Goal: Ask a question: Seek information or help from site administrators or community

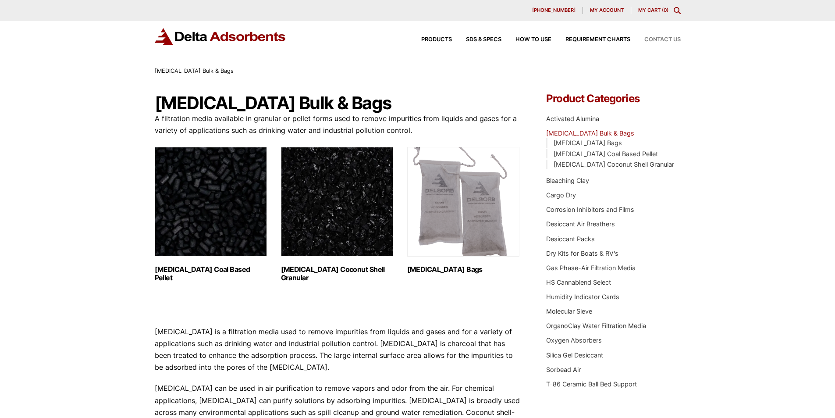
click at [662, 39] on span "Contact Us" at bounding box center [663, 40] width 36 height 6
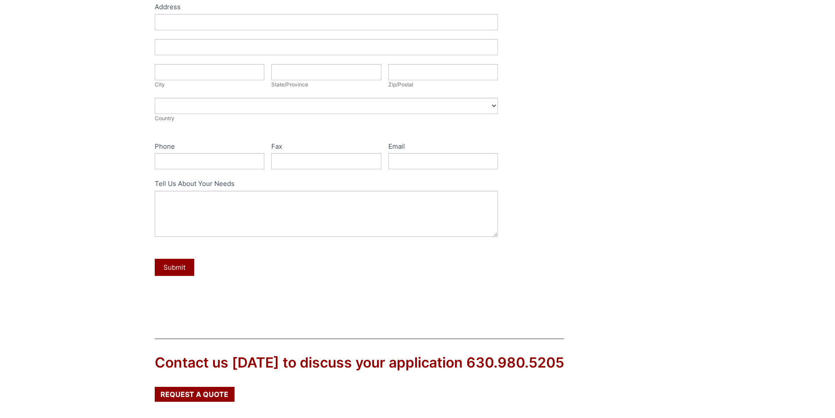
scroll to position [334, 0]
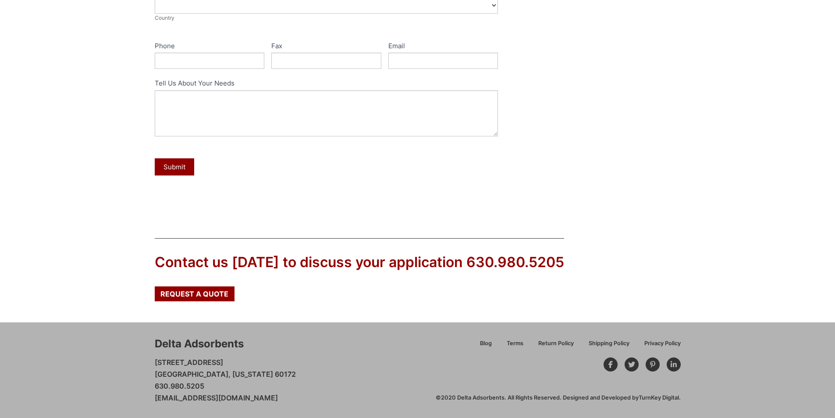
click at [222, 397] on link "[EMAIL_ADDRESS][DOMAIN_NAME]" at bounding box center [216, 397] width 123 height 9
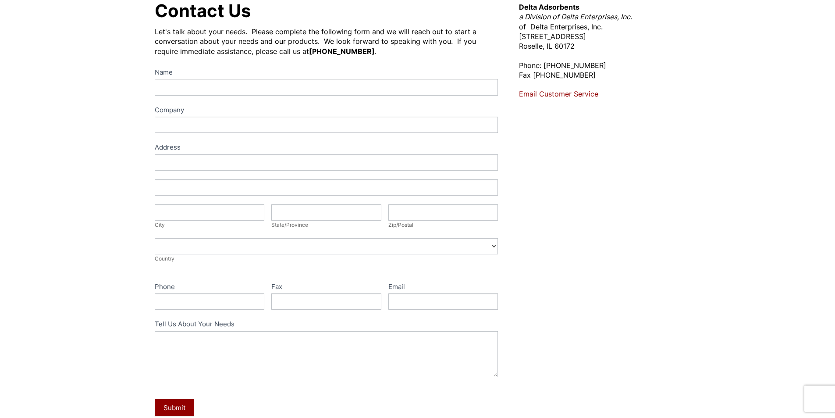
scroll to position [140, 0]
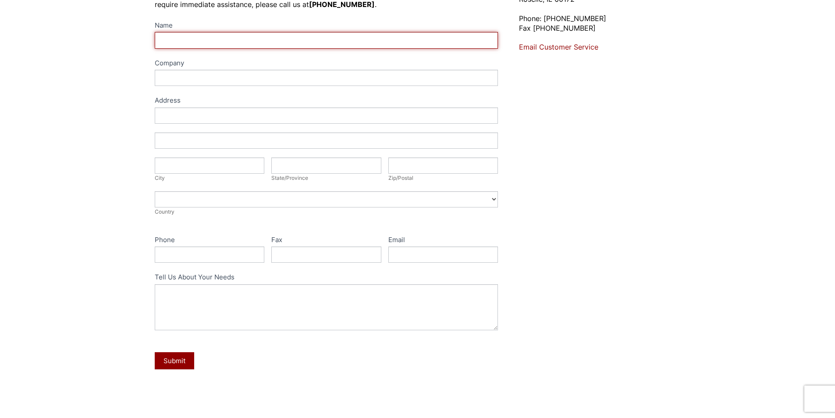
click at [198, 43] on input "Name" at bounding box center [327, 40] width 344 height 16
type input "[PERSON_NAME]"
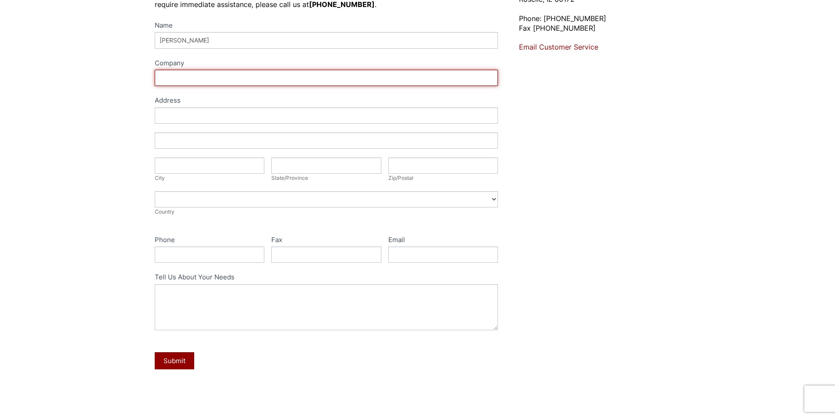
type input "Advancedsupplement"
type input "[STREET_ADDRESS]"
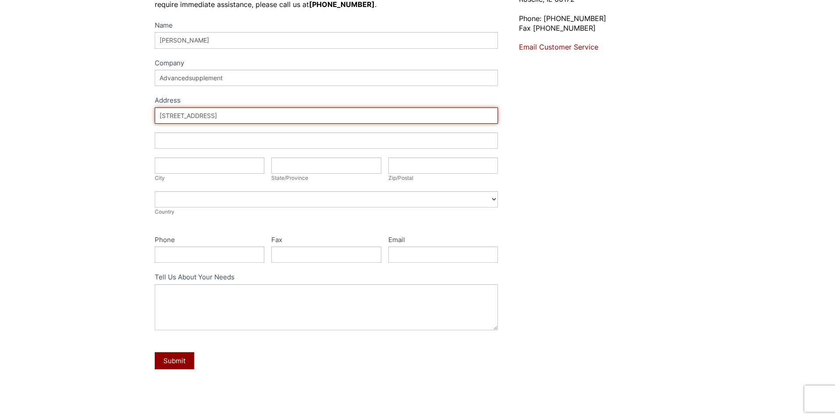
type input "Edgewood"
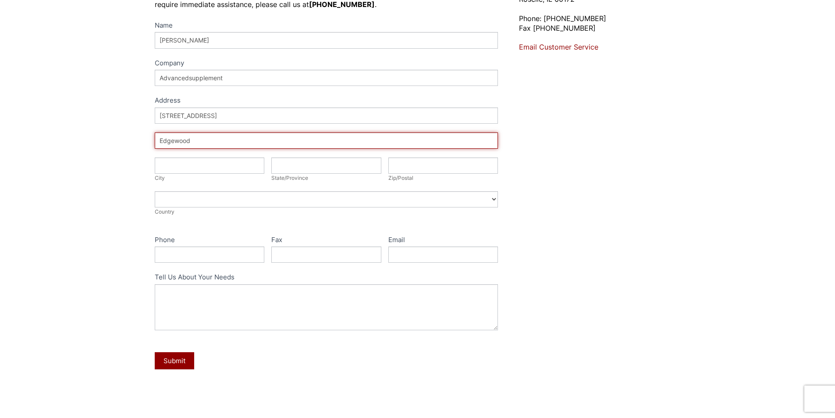
type input "Edgewood"
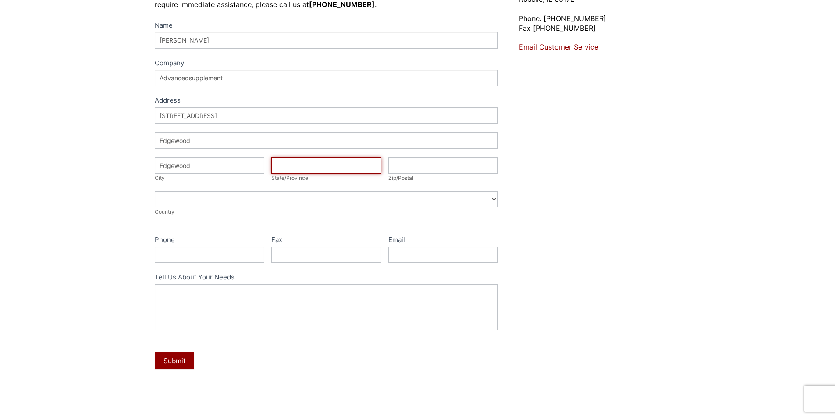
type input "NY"
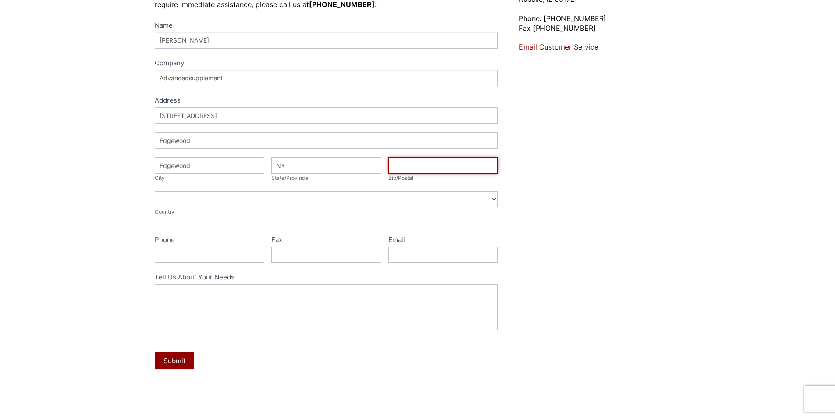
type input "11717"
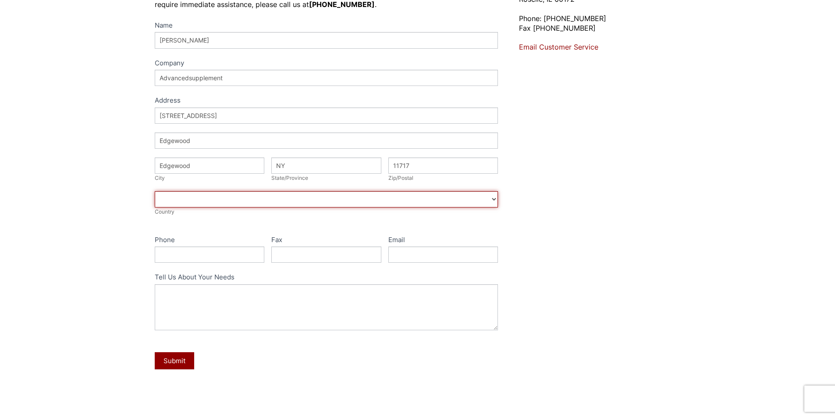
select select "[GEOGRAPHIC_DATA]"
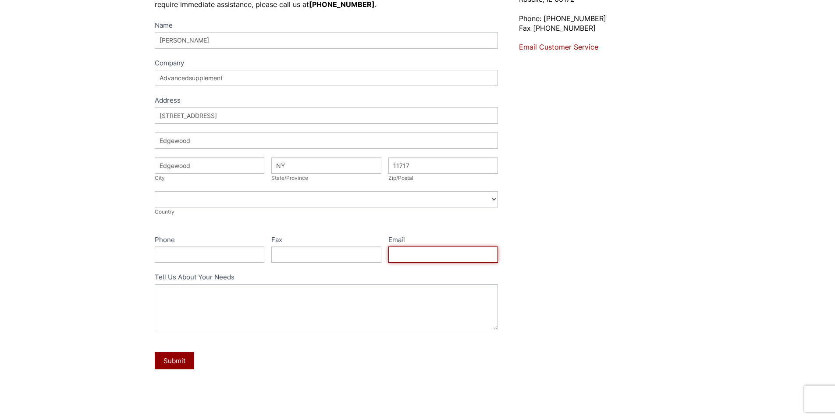
type input "[PERSON_NAME][EMAIL_ADDRESS][DOMAIN_NAME]"
click at [204, 252] on input "Phone" at bounding box center [210, 254] width 110 height 16
type input "6319392626"
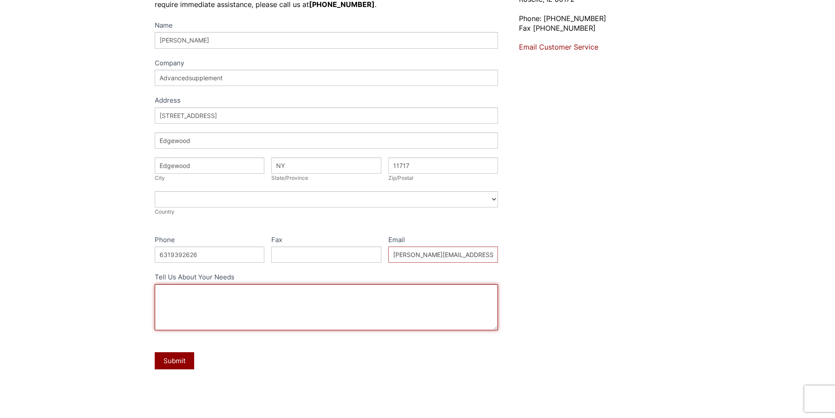
click at [209, 297] on textarea "Tell Us About Your Needs" at bounding box center [327, 307] width 344 height 46
paste textarea "Activated Charcoal (from Organic Coconut shell)"
type textarea "Activated Charcoal (from Organic Coconut shell)"
click at [200, 293] on textarea "Tell Us About Your Needs" at bounding box center [327, 307] width 344 height 46
paste textarea "Hello, Could you please proive the price for Activated Charcoal (from Organic C…"
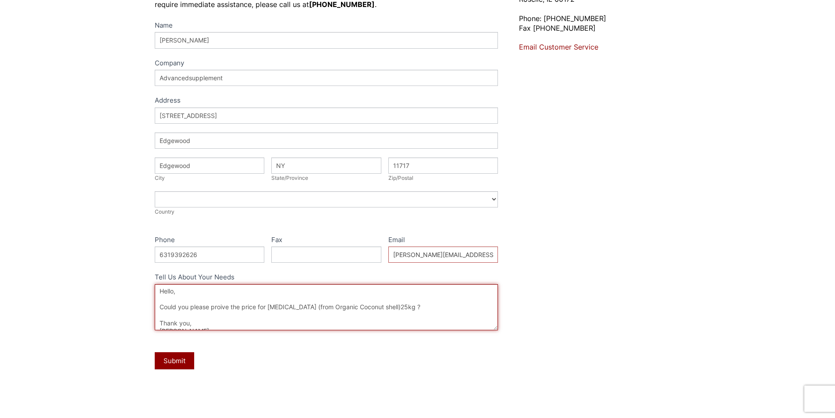
scroll to position [13, 0]
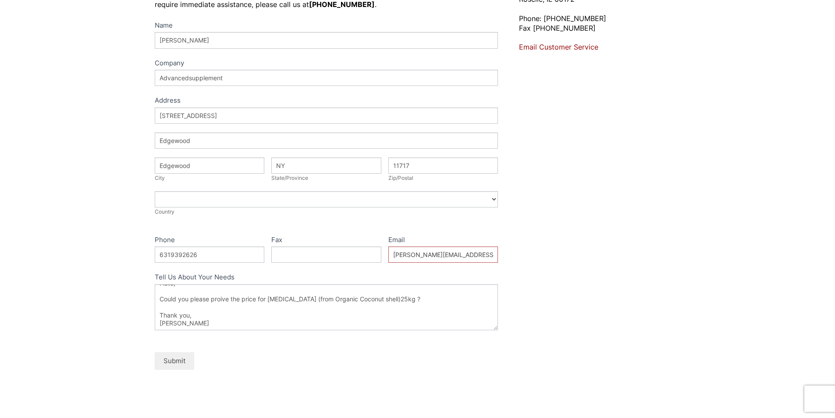
click at [176, 359] on button "Submit" at bounding box center [174, 360] width 39 height 17
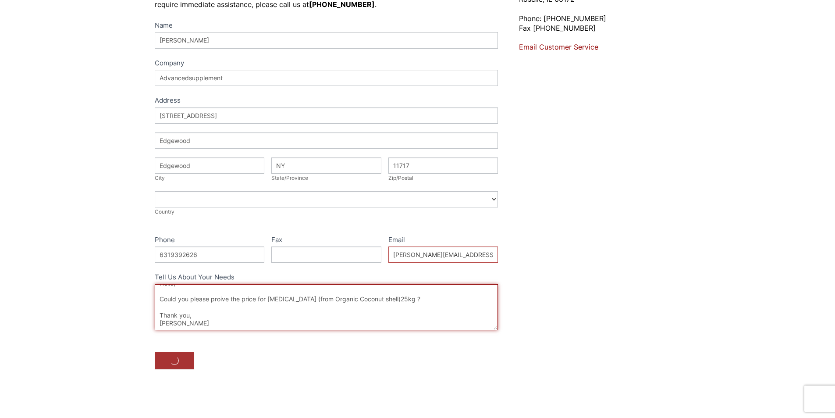
click at [223, 297] on textarea "Hello, Could you please proive the price for Activated Charcoal (from Organic C…" at bounding box center [327, 307] width 344 height 46
click at [227, 296] on textarea "Hello, Could you please proive the price for Activated Charcoal (from Organic C…" at bounding box center [327, 307] width 344 height 46
type textarea "Hello, Could you please proivde the price for Activated Charcoal (from Organic …"
